Goal: Task Accomplishment & Management: Use online tool/utility

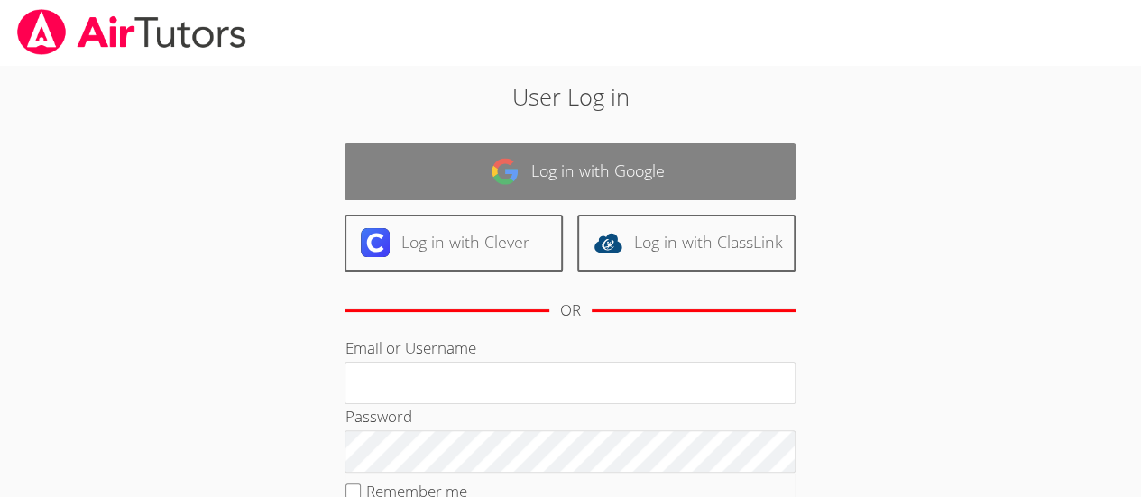
click at [473, 177] on link "Log in with Google" at bounding box center [569, 171] width 451 height 57
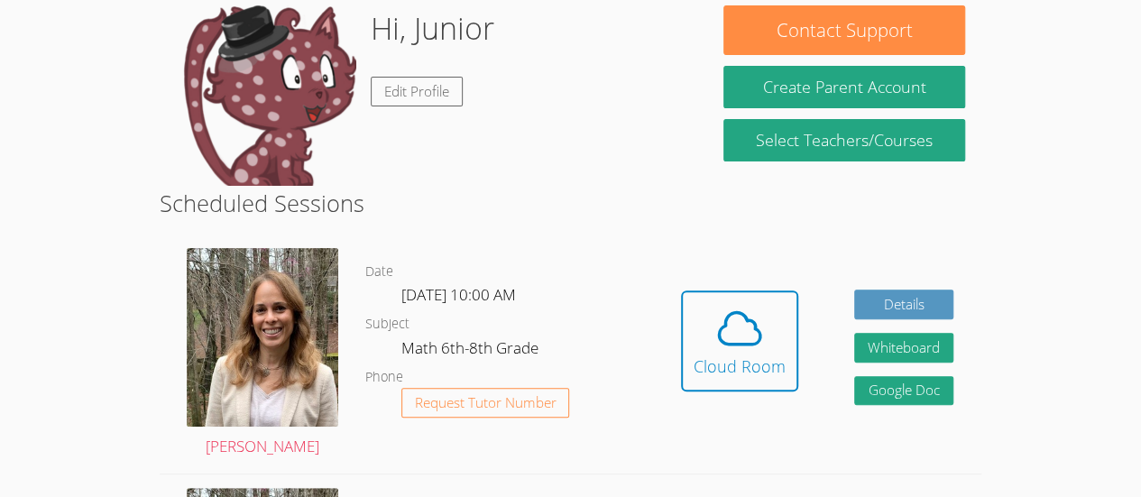
scroll to position [169, 0]
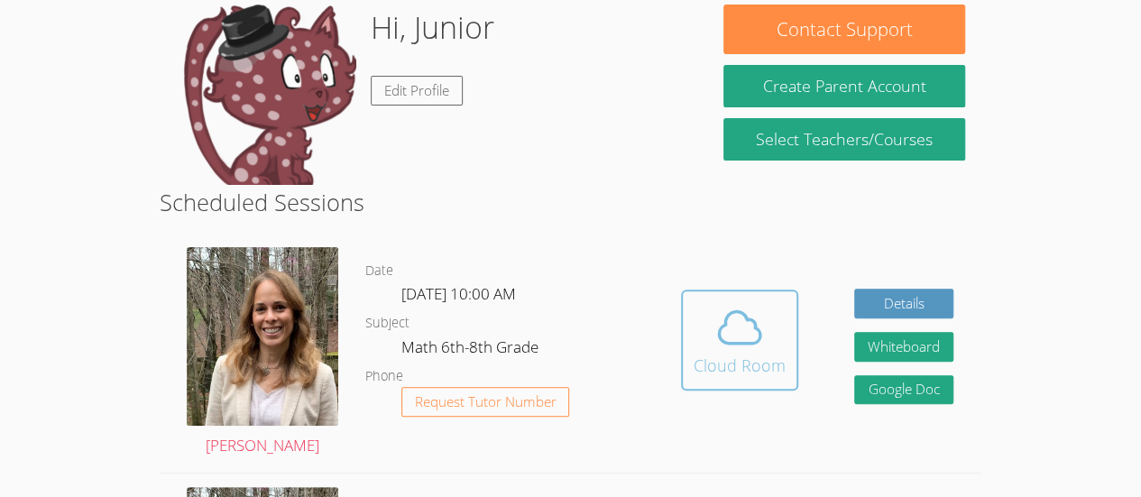
click at [757, 334] on icon at bounding box center [739, 327] width 41 height 32
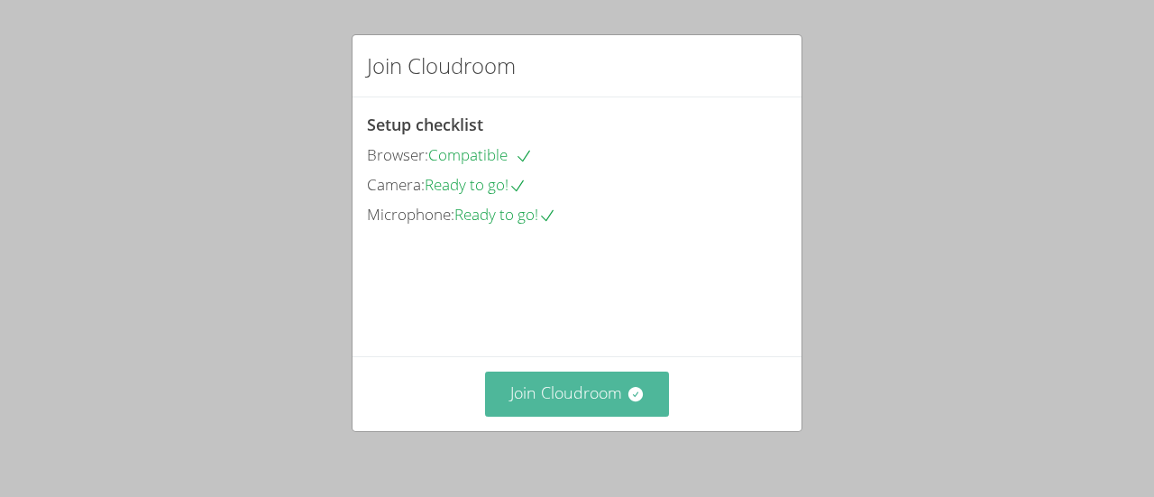
click at [566, 386] on button "Join Cloudroom" at bounding box center [577, 394] width 185 height 44
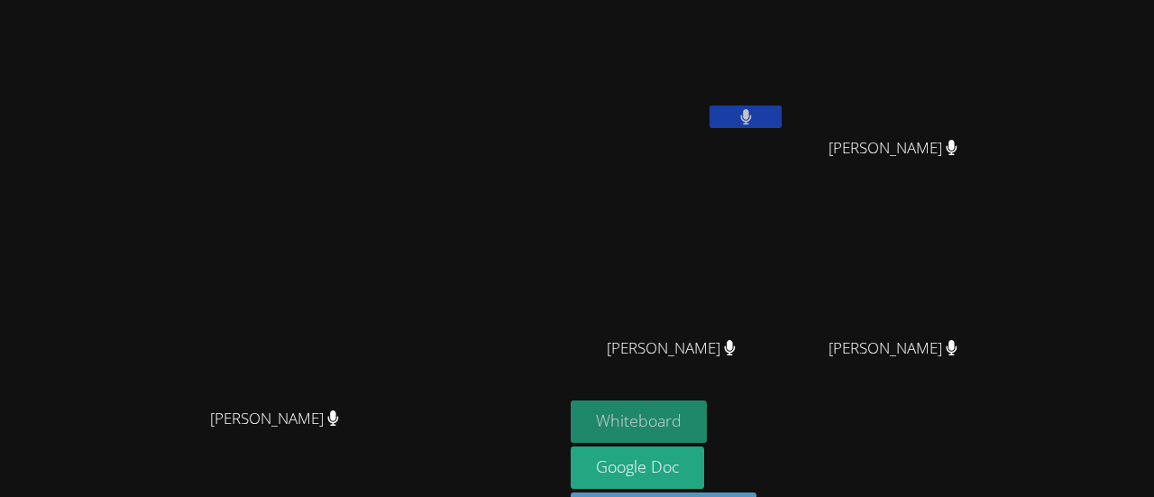
click at [707, 411] on button "Whiteboard" at bounding box center [639, 421] width 136 height 42
click at [0, 470] on main "Sandra Davis Sandra Davis" at bounding box center [282, 280] width 564 height 560
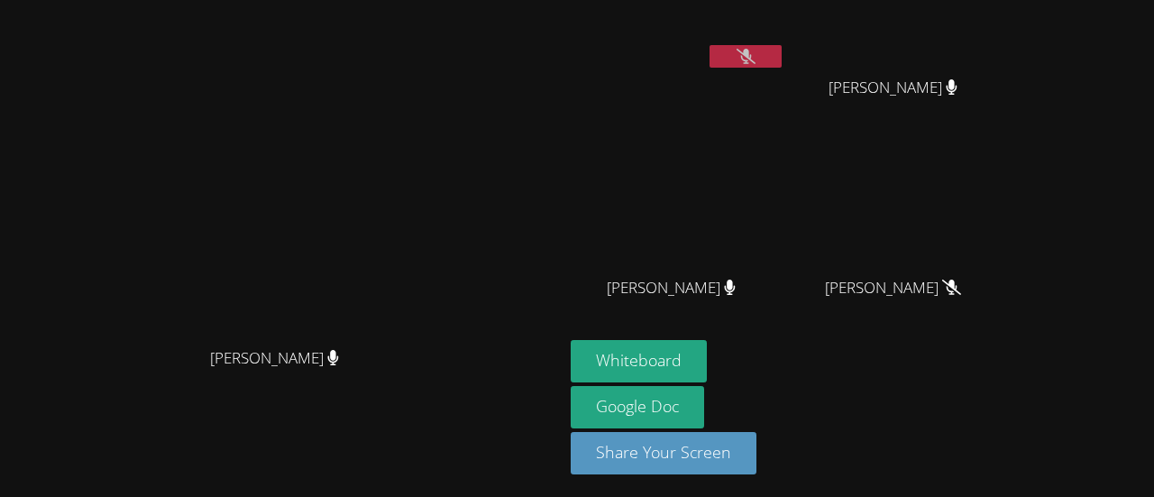
click at [756, 49] on icon at bounding box center [746, 56] width 19 height 15
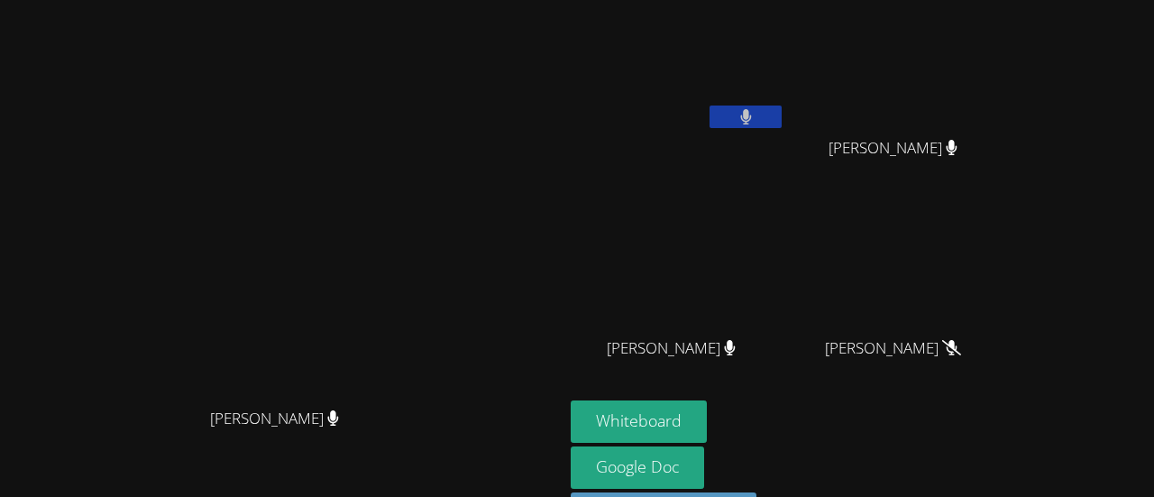
click at [785, 97] on video at bounding box center [678, 67] width 215 height 121
click at [782, 119] on button at bounding box center [746, 117] width 72 height 23
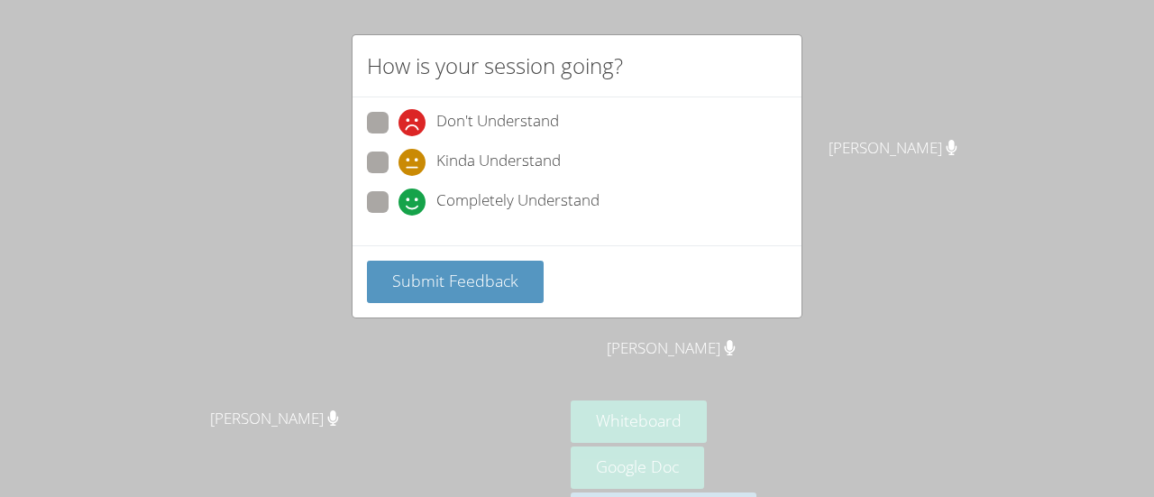
click at [508, 197] on span "Completely Understand" at bounding box center [517, 201] width 163 height 27
click at [414, 197] on input "Completely Understand" at bounding box center [406, 198] width 15 height 15
radio input "true"
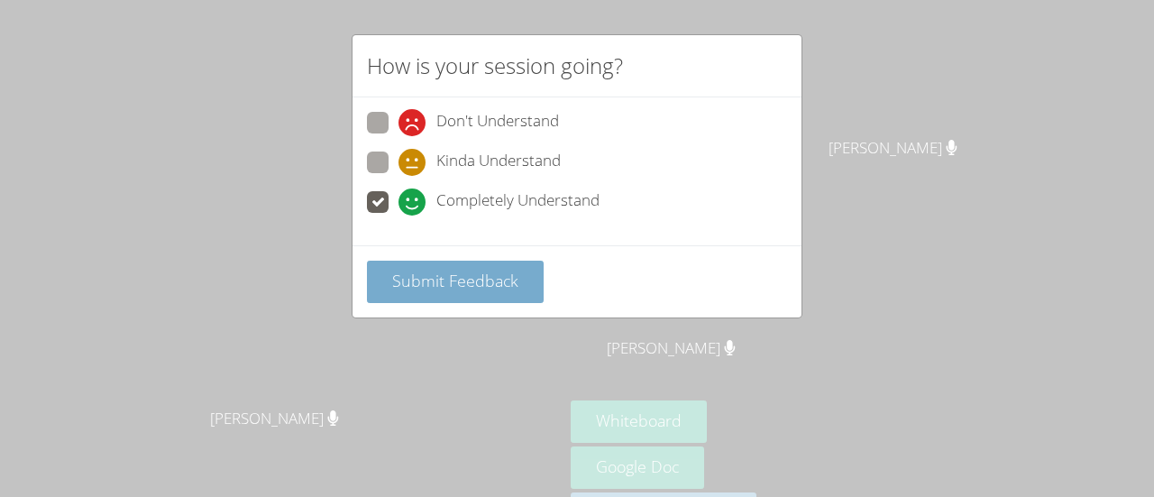
click at [466, 283] on span "Submit Feedback" at bounding box center [455, 281] width 126 height 22
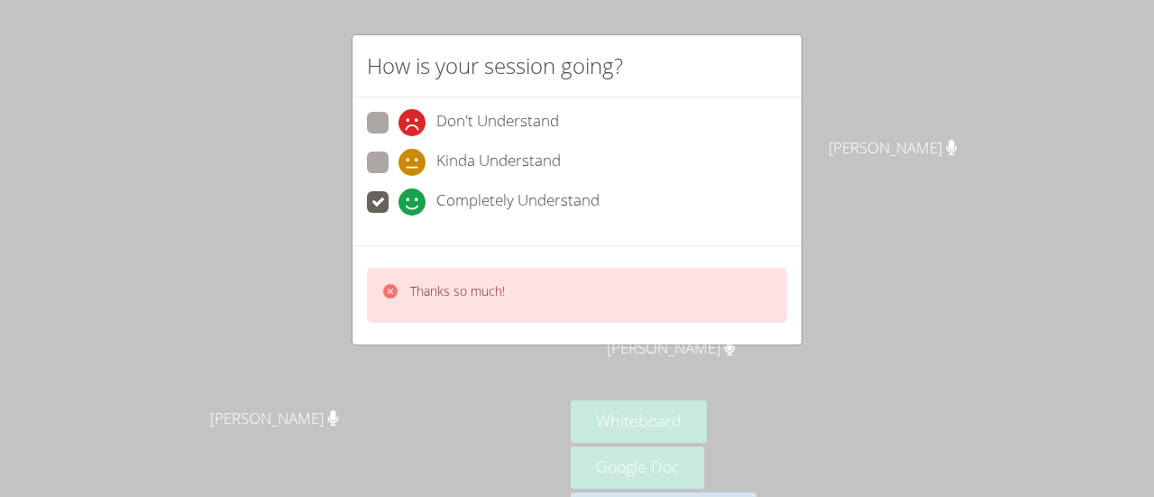
click at [462, 299] on div "Thanks so much!" at bounding box center [457, 295] width 95 height 26
click at [406, 286] on div "Thanks so much!" at bounding box center [443, 295] width 124 height 26
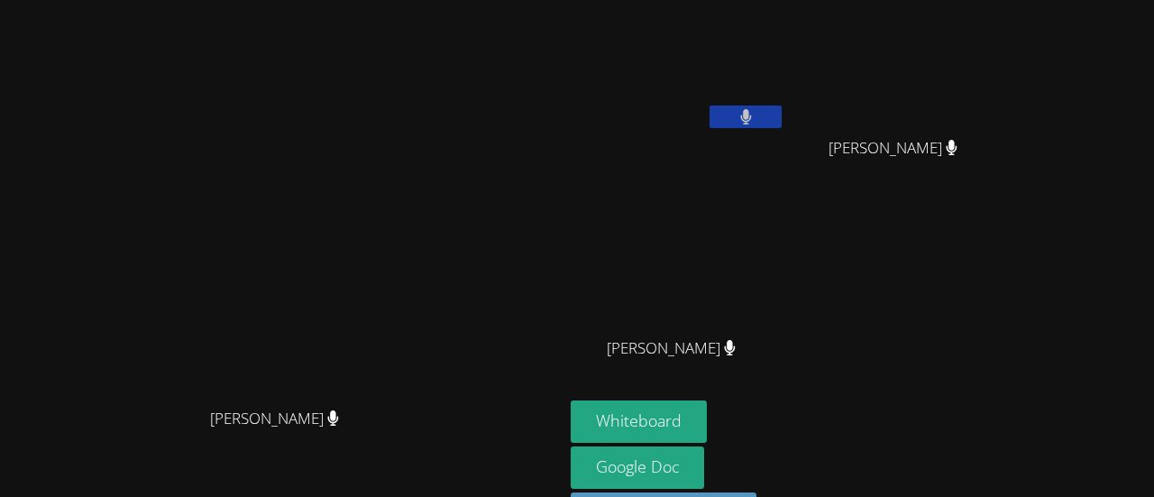
drag, startPoint x: 583, startPoint y: 17, endPoint x: 629, endPoint y: 163, distance: 153.4
click at [417, 163] on video at bounding box center [282, 243] width 271 height 309
click at [707, 419] on button "Whiteboard" at bounding box center [639, 421] width 136 height 42
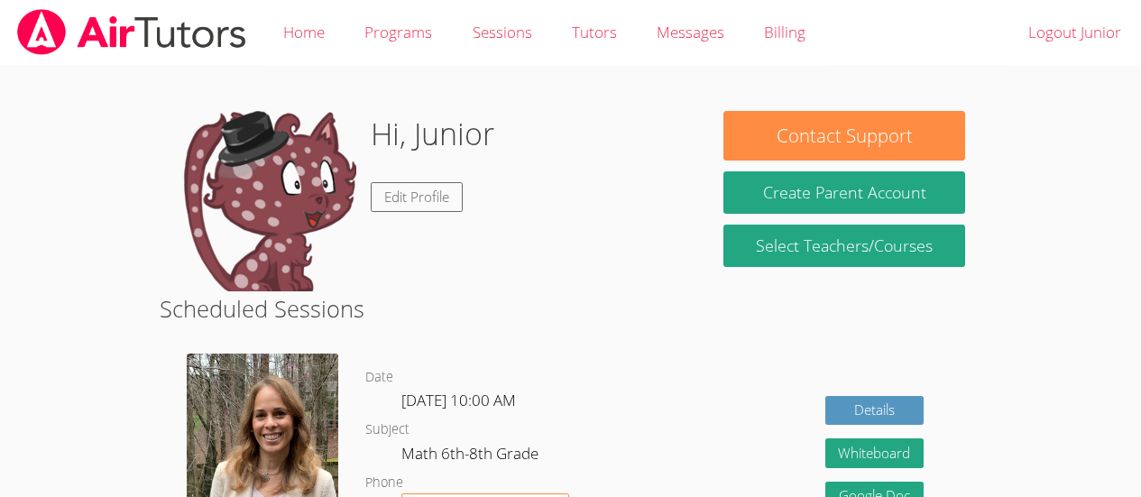
scroll to position [169, 0]
